Goal: Transaction & Acquisition: Purchase product/service

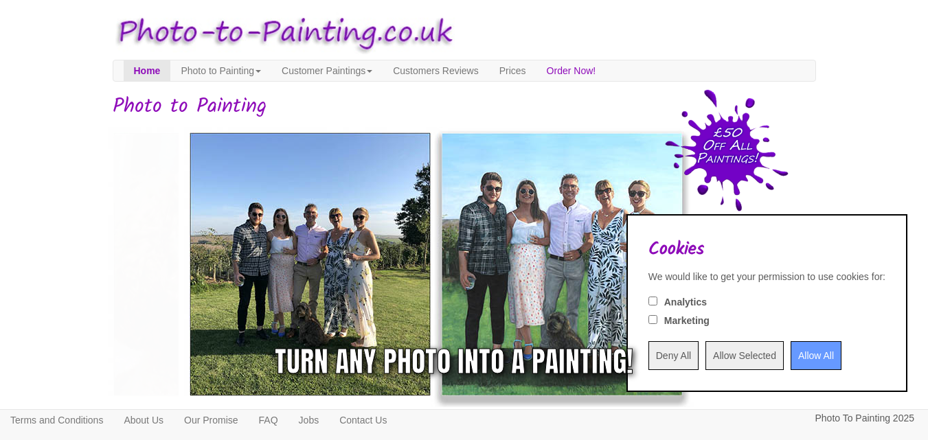
click at [785, 359] on div "Turn any photo into a painting!" at bounding box center [633, 361] width 358 height 41
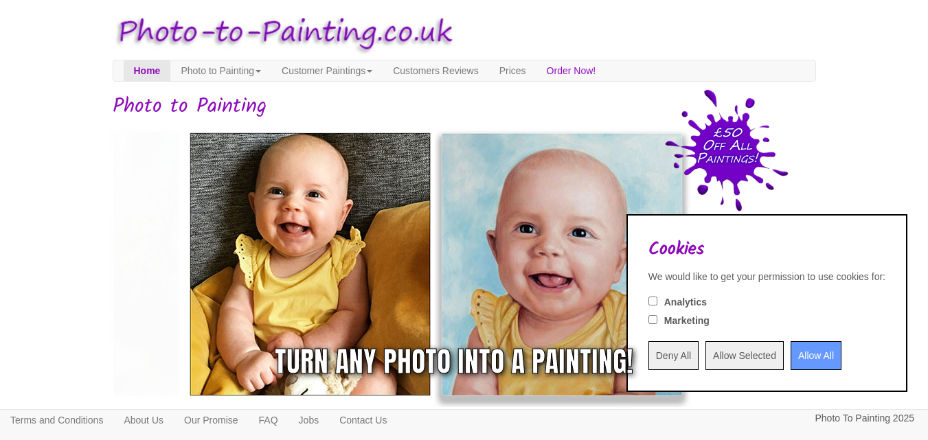
click at [785, 359] on div "Turn any photo into a painting!" at bounding box center [633, 361] width 358 height 41
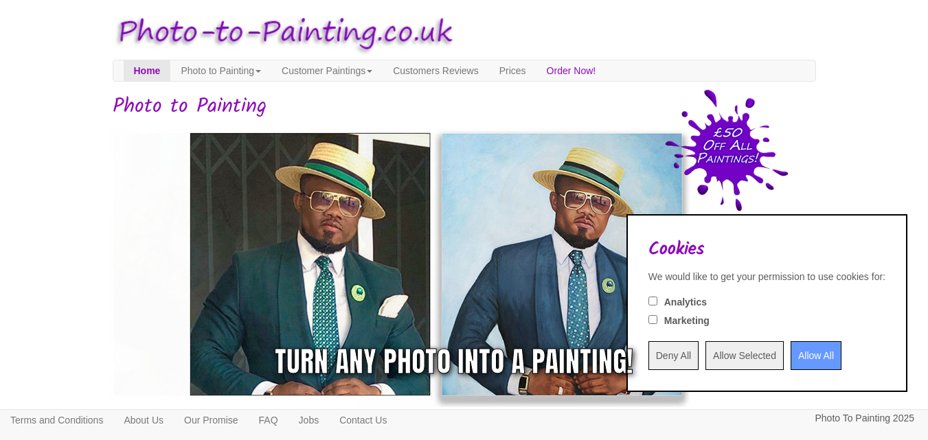
click at [787, 352] on div "Turn any photo into a painting!" at bounding box center [633, 361] width 358 height 41
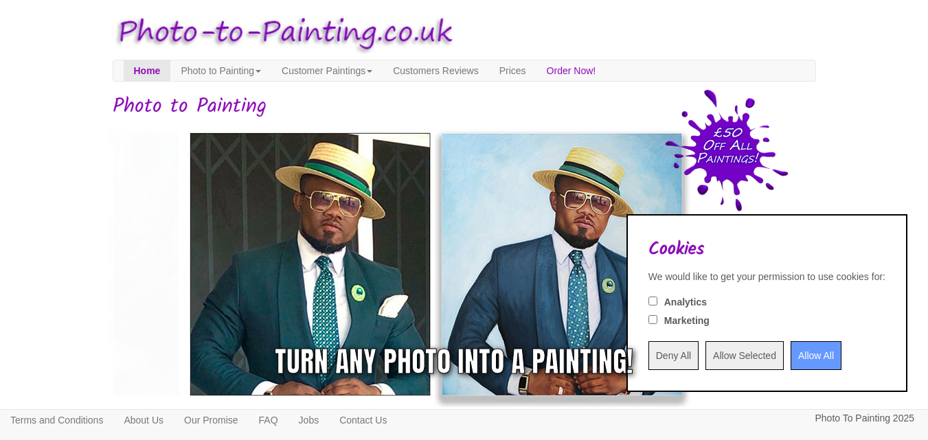
click at [645, 351] on div "Turn any photo into a painting!" at bounding box center [633, 361] width 358 height 41
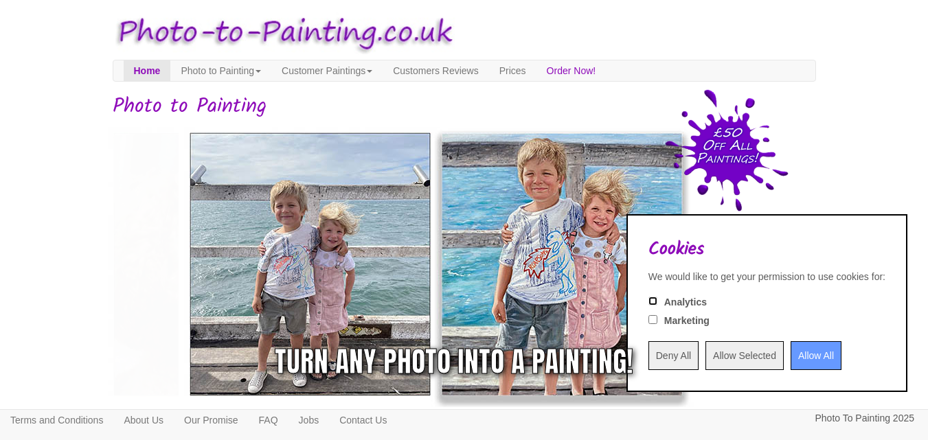
click at [648, 301] on input "Analytics" at bounding box center [652, 301] width 9 height 9
checkbox input "true"
click at [648, 320] on input "Marketing" at bounding box center [652, 319] width 9 height 9
checkbox input "true"
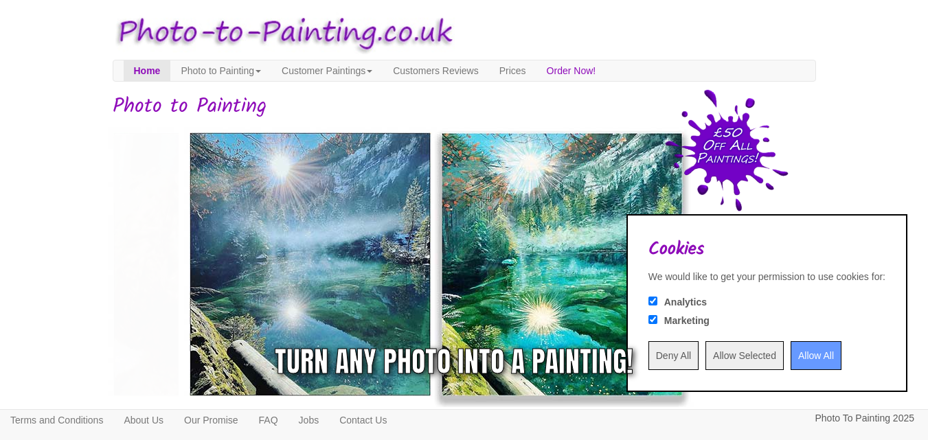
click at [646, 354] on div "Turn any photo into a painting!" at bounding box center [633, 361] width 358 height 41
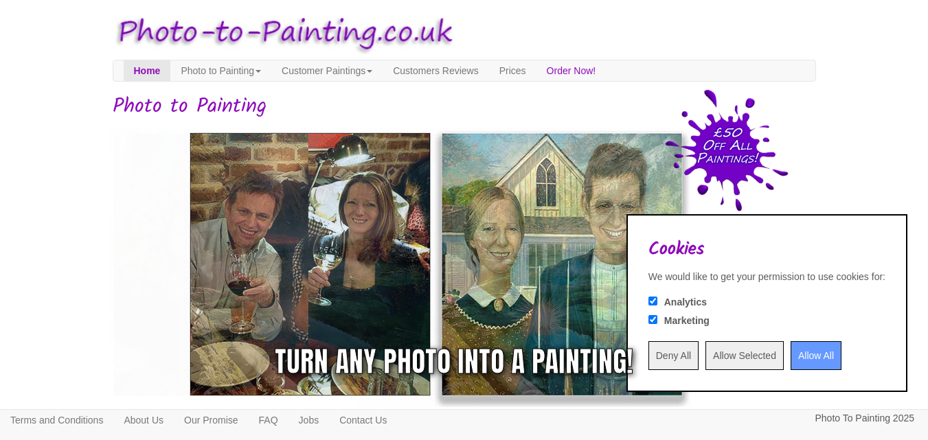
click at [801, 355] on div "Turn any photo into a painting!" at bounding box center [633, 361] width 358 height 41
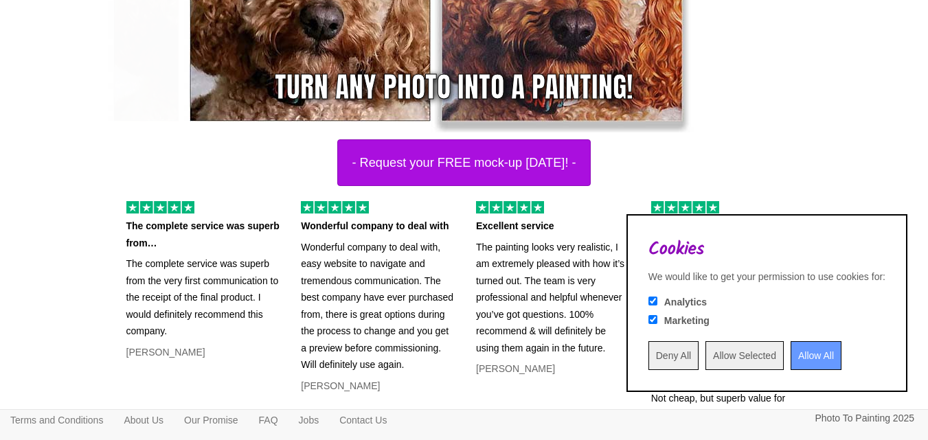
scroll to position [321, 0]
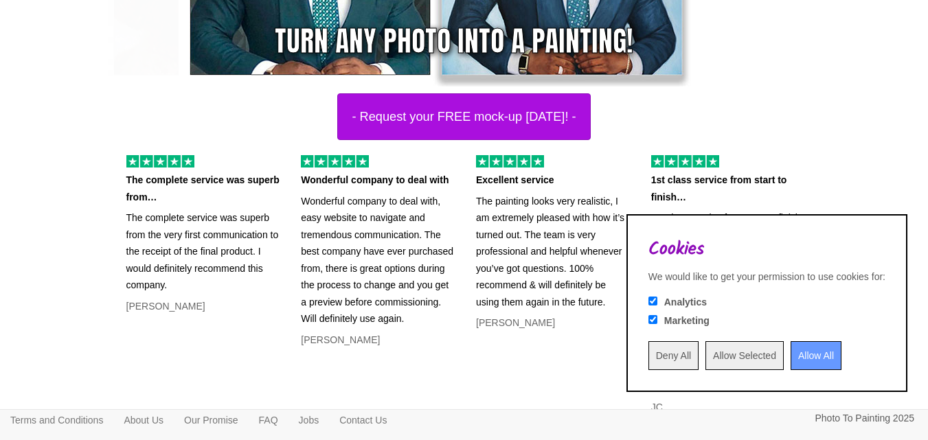
click at [790, 354] on input "Allow All" at bounding box center [815, 355] width 51 height 29
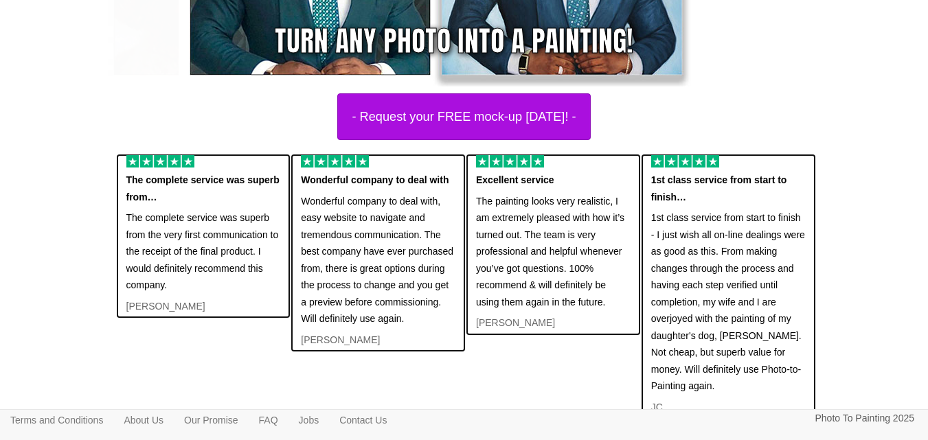
click at [783, 354] on p "1st class service from start to finish - I just wish all on-line dealings were …" at bounding box center [728, 301] width 154 height 185
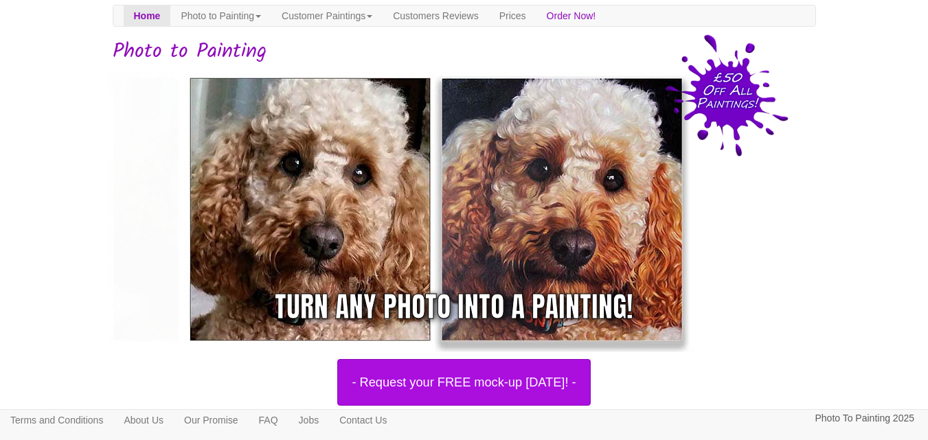
scroll to position [0, 0]
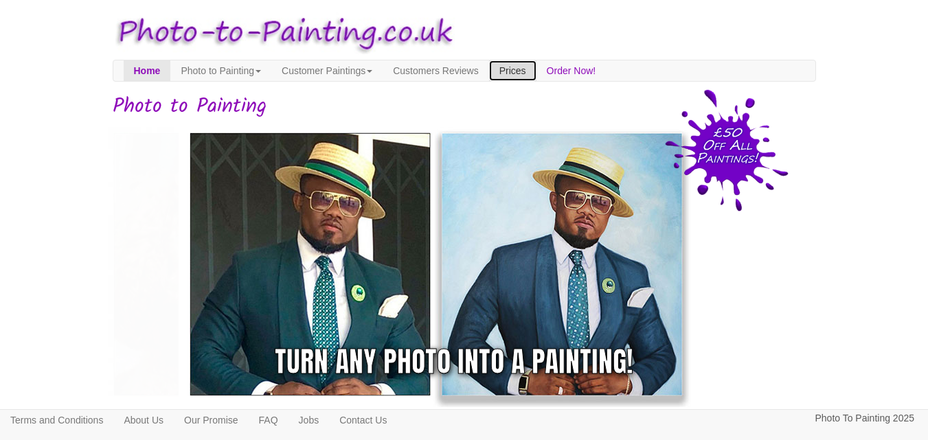
click at [536, 73] on link "Prices" at bounding box center [512, 70] width 47 height 21
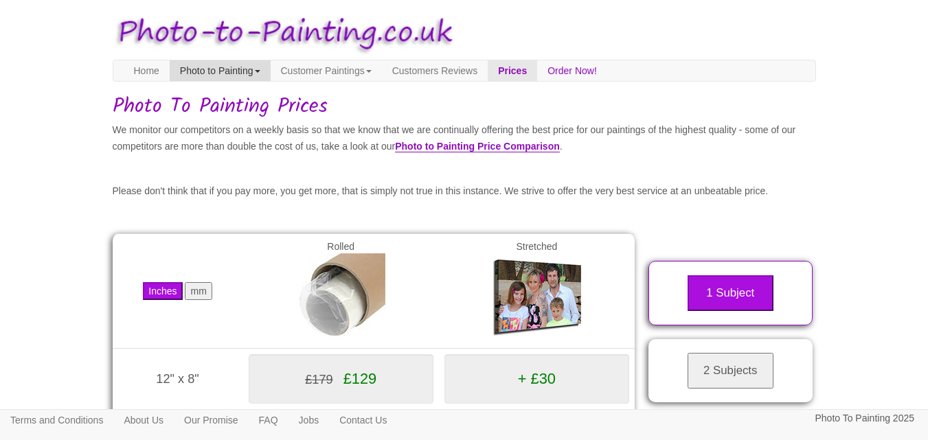
click at [255, 71] on link "Photo to Painting" at bounding box center [220, 70] width 101 height 21
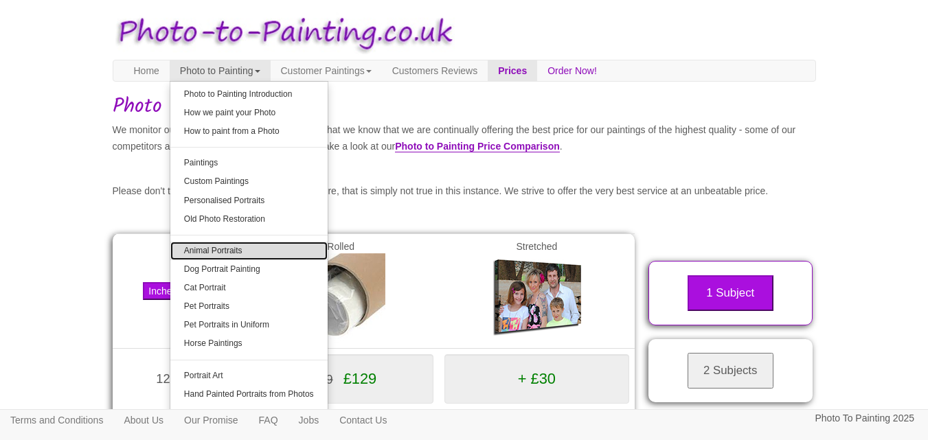
click at [218, 252] on link "Animal Portraits" at bounding box center [248, 251] width 157 height 19
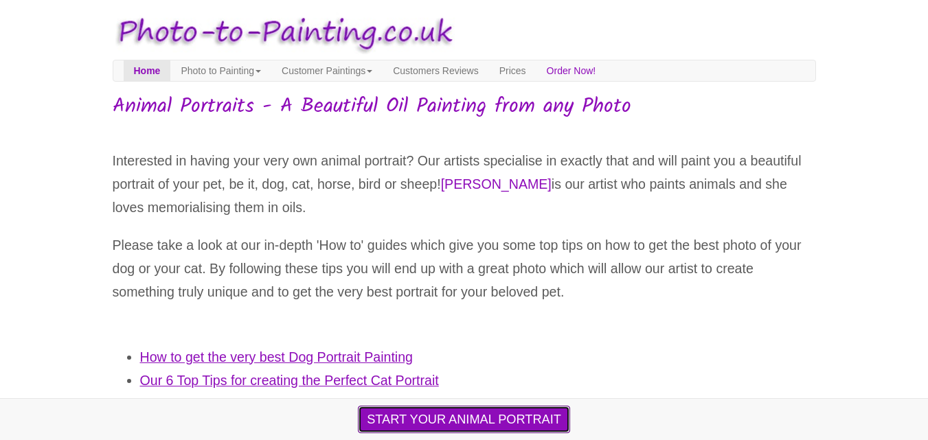
click at [482, 417] on button "START YOUR ANIMAL PORTRAIT" at bounding box center [464, 419] width 212 height 27
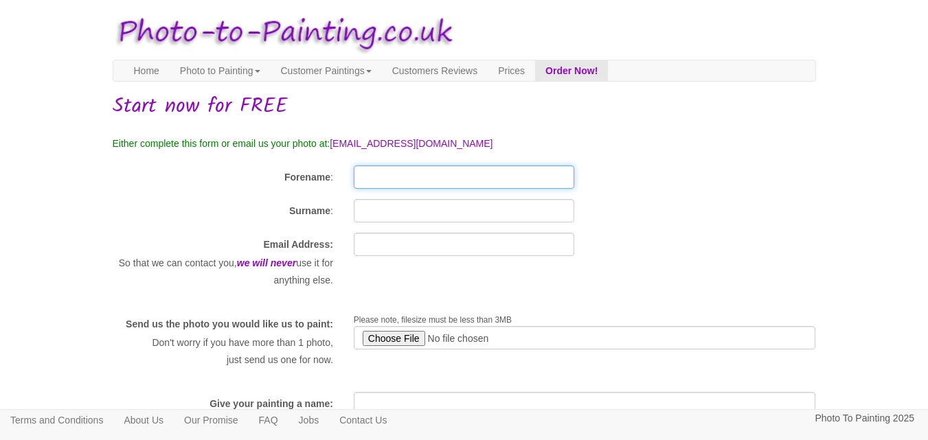
click at [428, 175] on input "Forename" at bounding box center [464, 176] width 220 height 23
type input "[PERSON_NAME]"
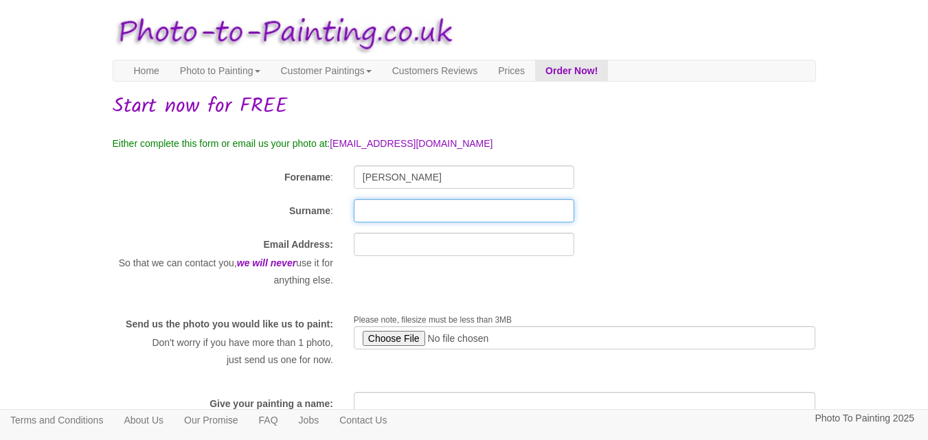
type input "[PERSON_NAME]"
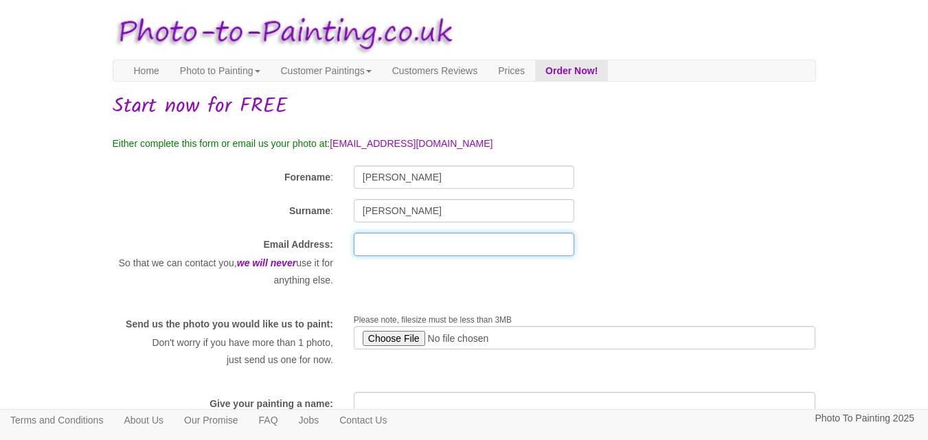
type input "[EMAIL_ADDRESS][PERSON_NAME][DOMAIN_NAME]"
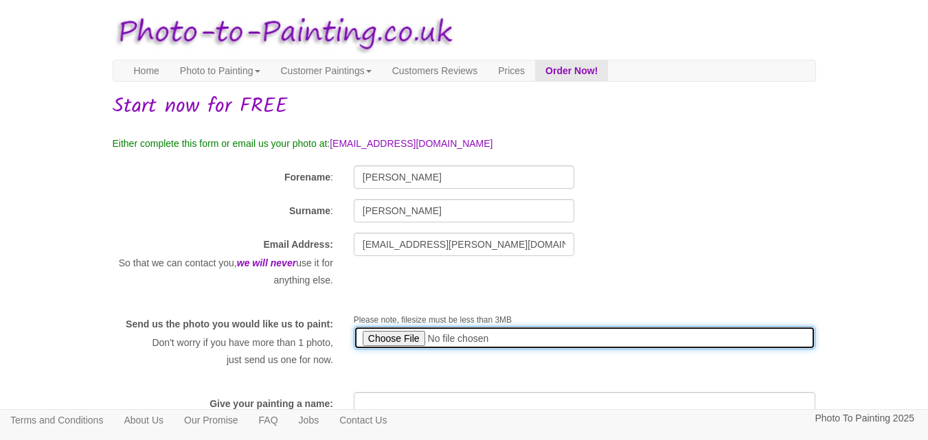
click at [386, 336] on input "file" at bounding box center [585, 337] width 462 height 23
type input "C:\fakepath\IMG-20250810-WA0000.jpg"
